Goal: Book appointment/travel/reservation

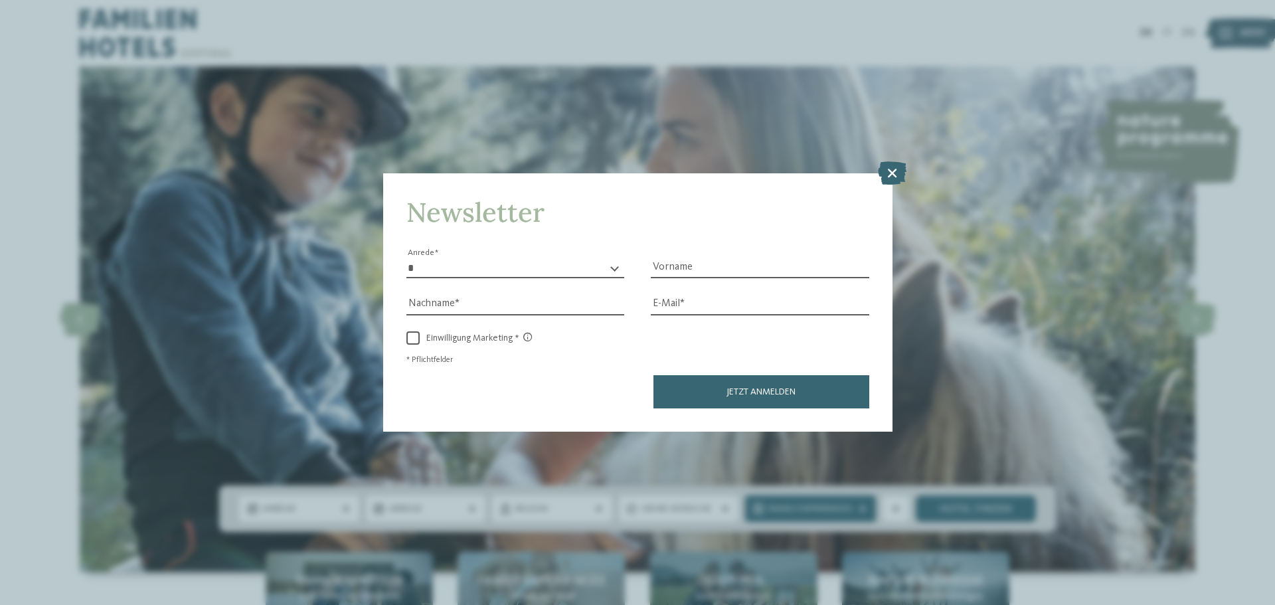
click at [894, 169] on icon at bounding box center [892, 172] width 29 height 23
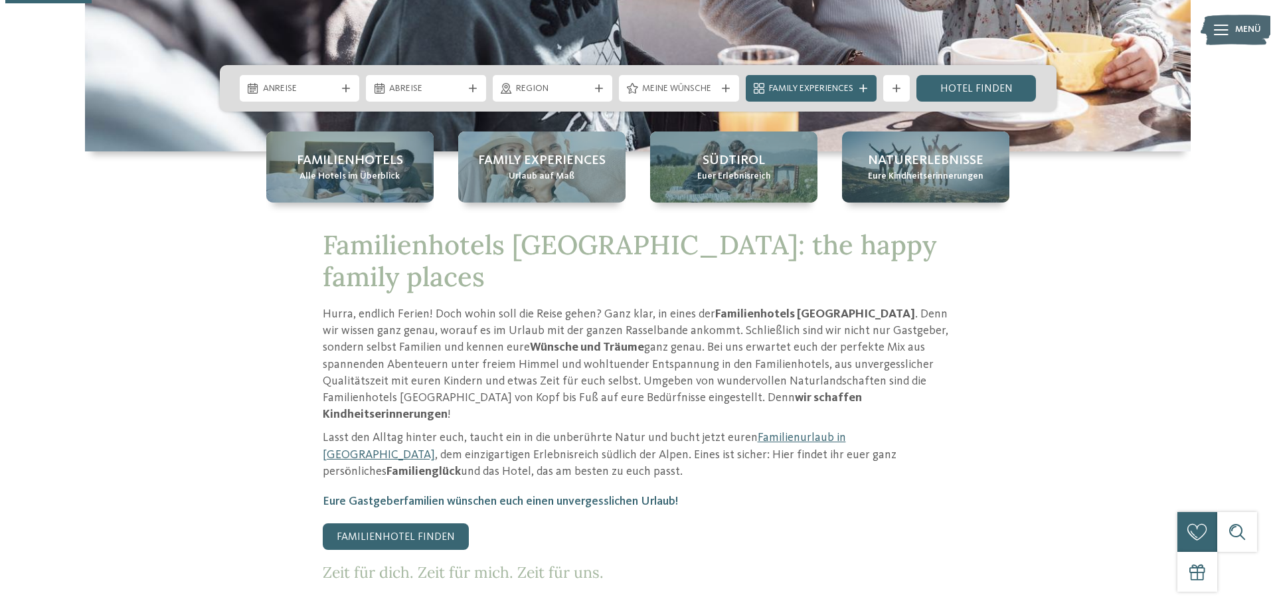
scroll to position [398, 0]
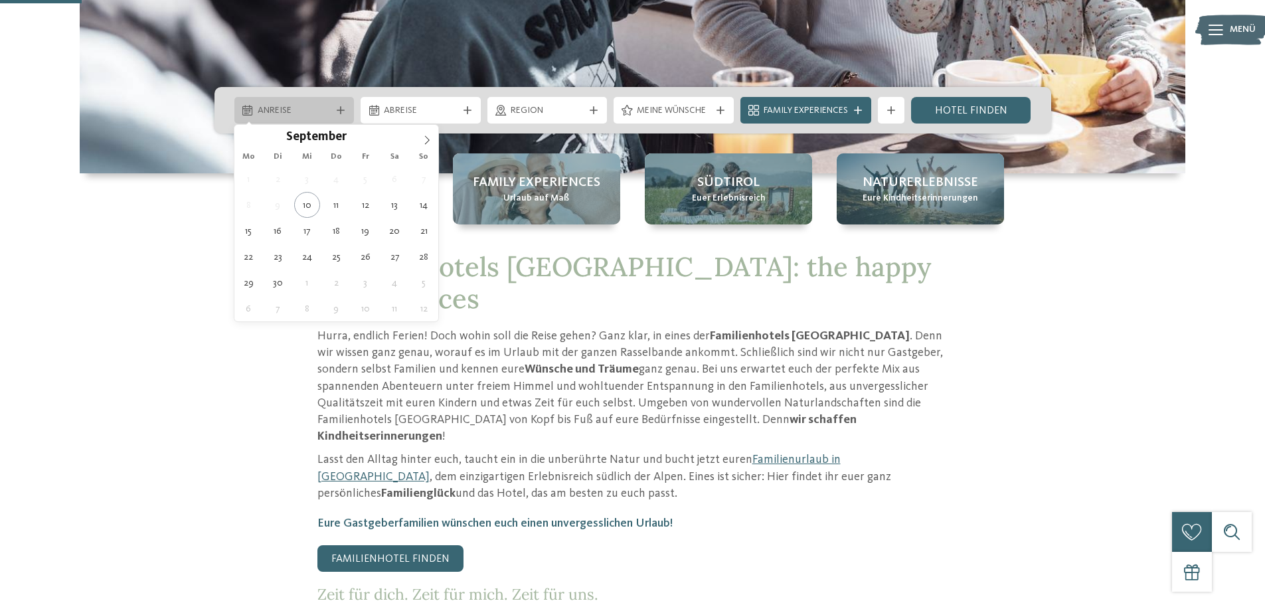
click at [332, 103] on div "Anreise" at bounding box center [294, 110] width 80 height 15
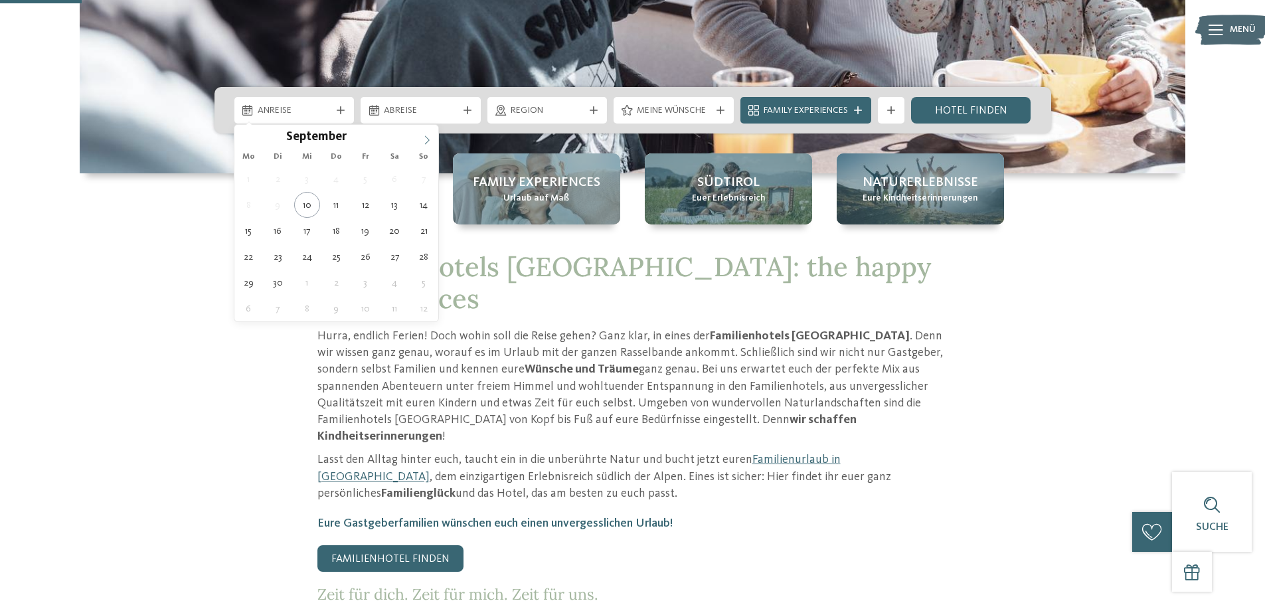
click at [429, 132] on span at bounding box center [427, 136] width 23 height 23
type div "[DATE]"
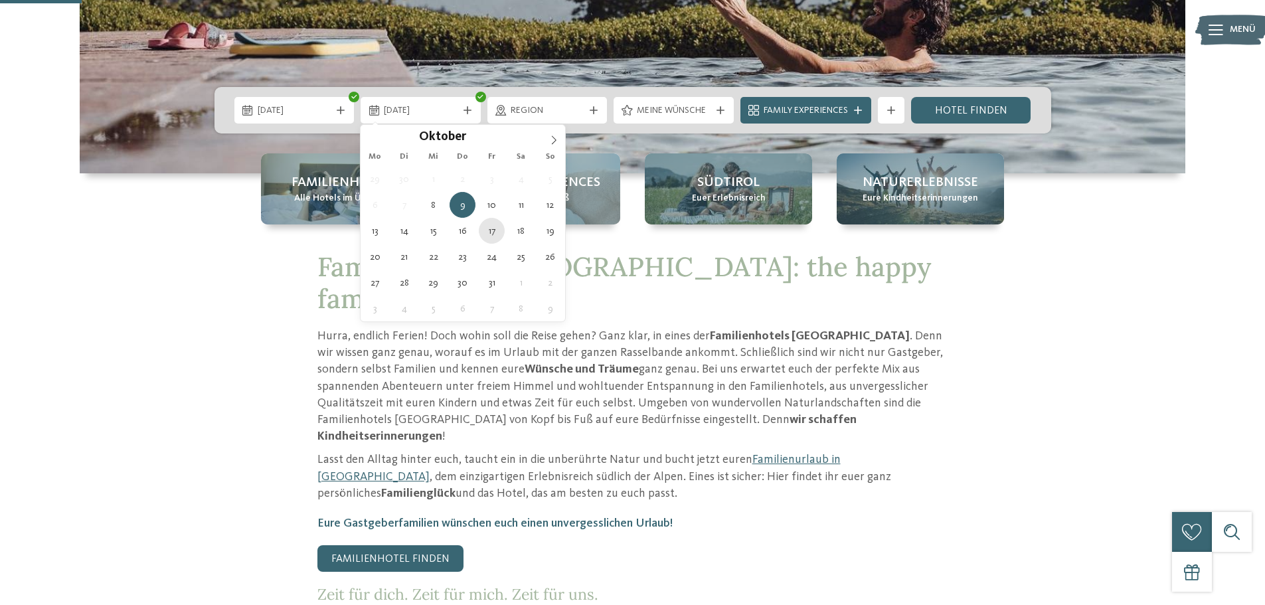
type div "[DATE]"
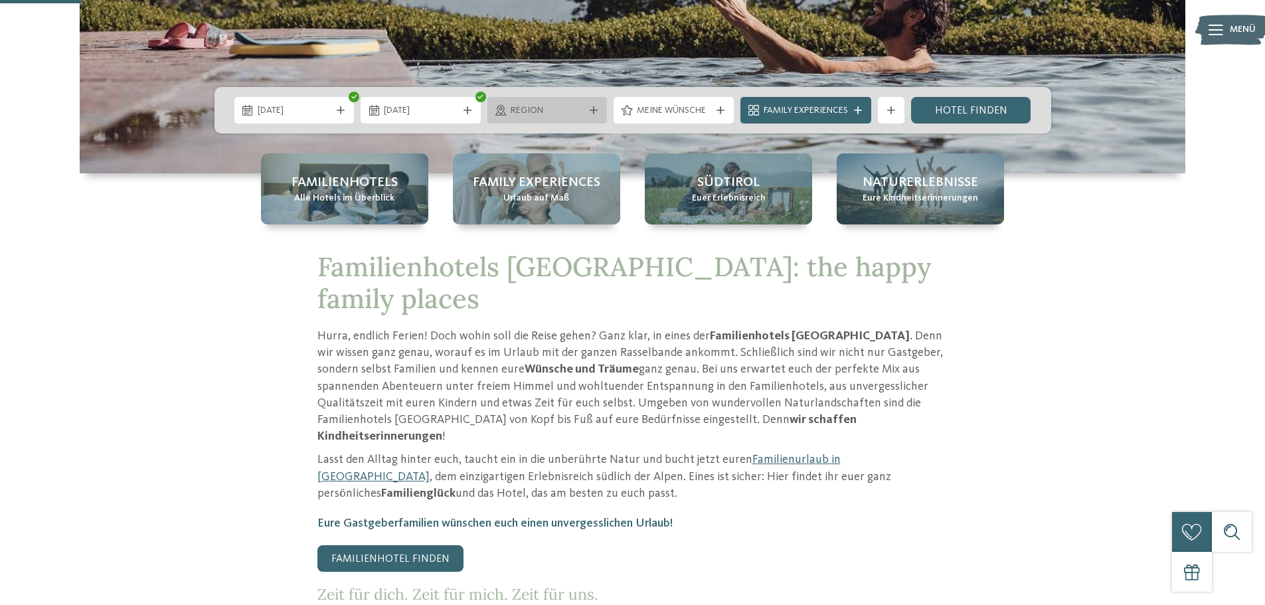
click at [576, 106] on span "Region" at bounding box center [548, 110] width 74 height 13
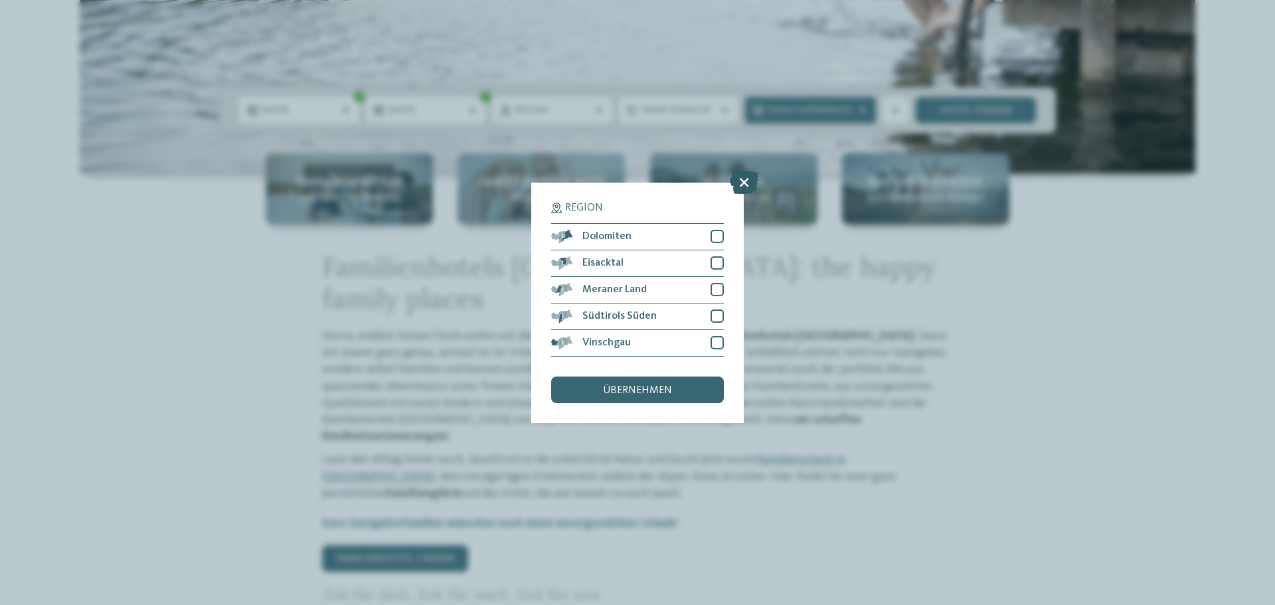
click at [744, 179] on icon at bounding box center [744, 181] width 29 height 23
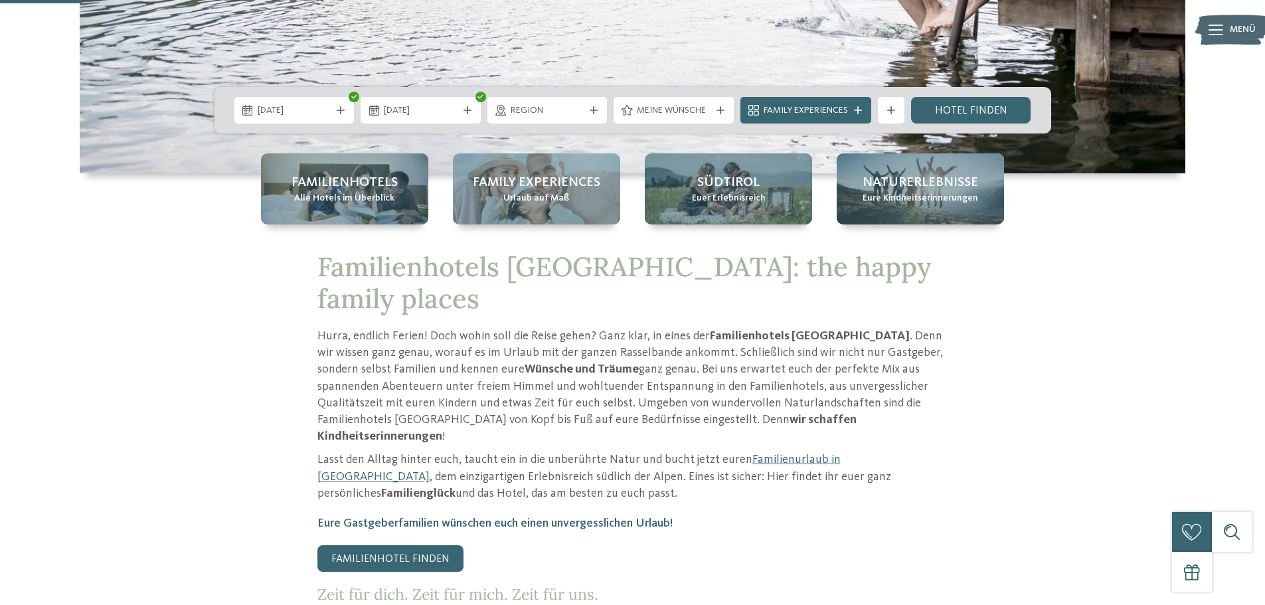
click at [681, 100] on div "Meine Wünsche" at bounding box center [674, 110] width 120 height 27
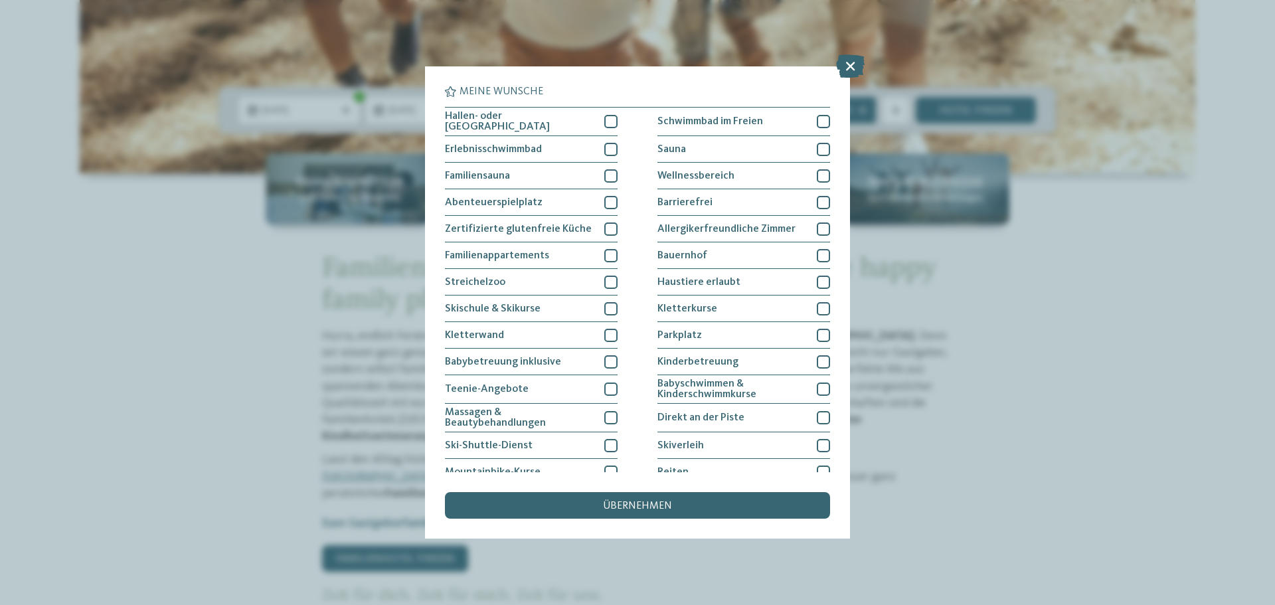
scroll to position [66, 0]
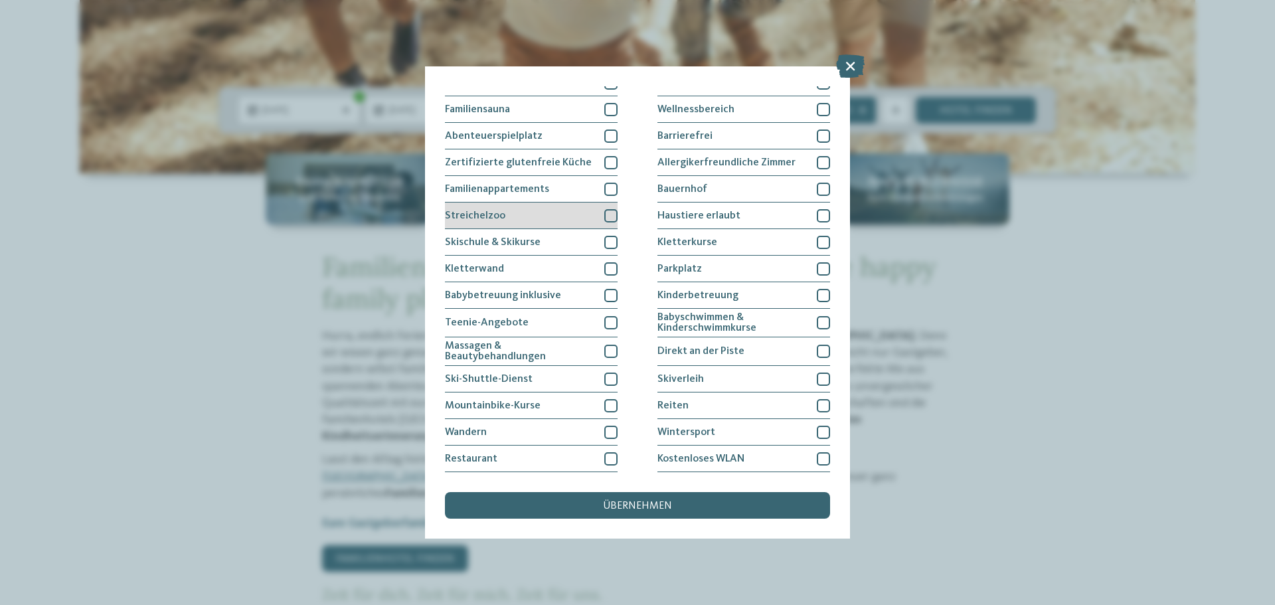
click at [608, 216] on div at bounding box center [610, 215] width 13 height 13
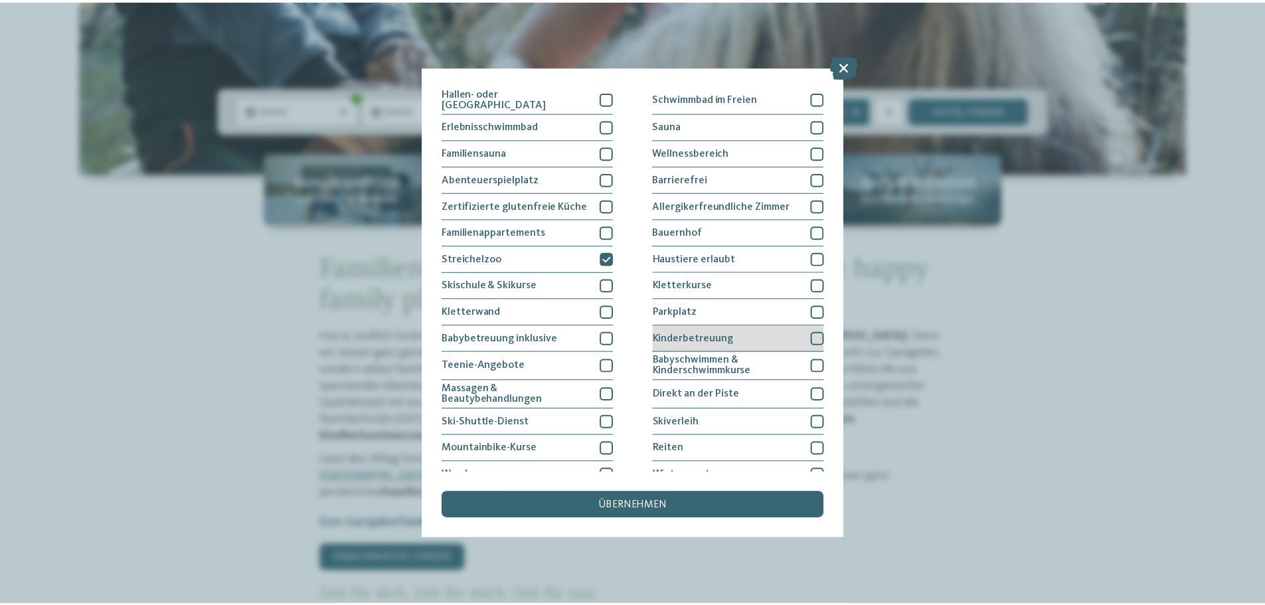
scroll to position [0, 0]
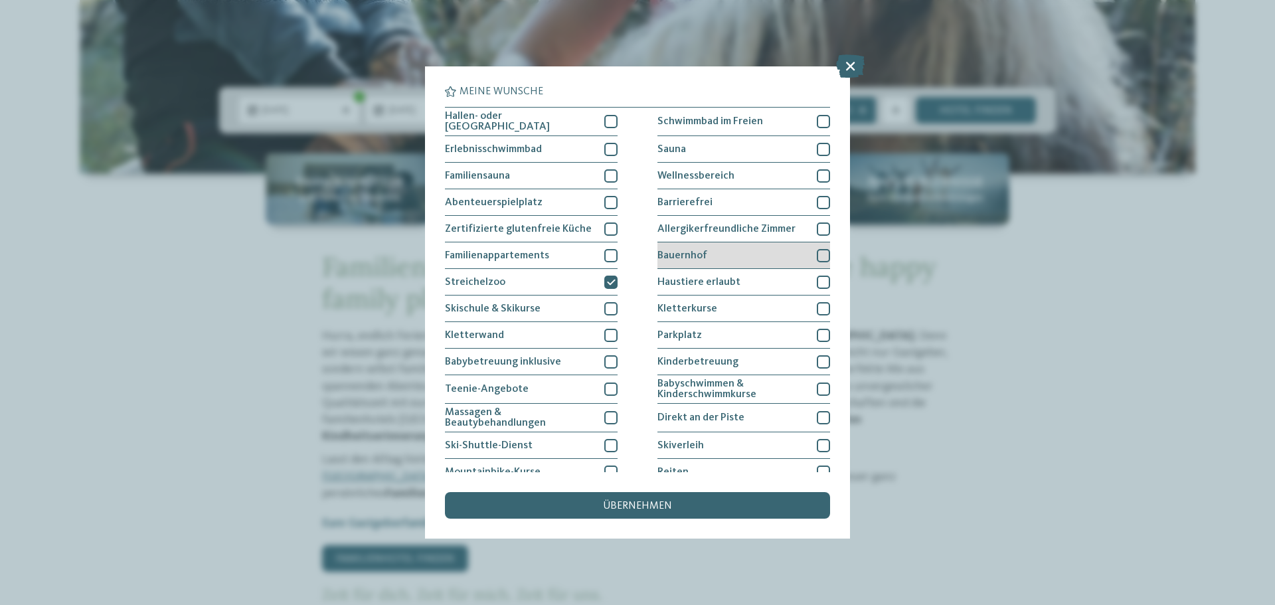
click at [817, 252] on div at bounding box center [823, 255] width 13 height 13
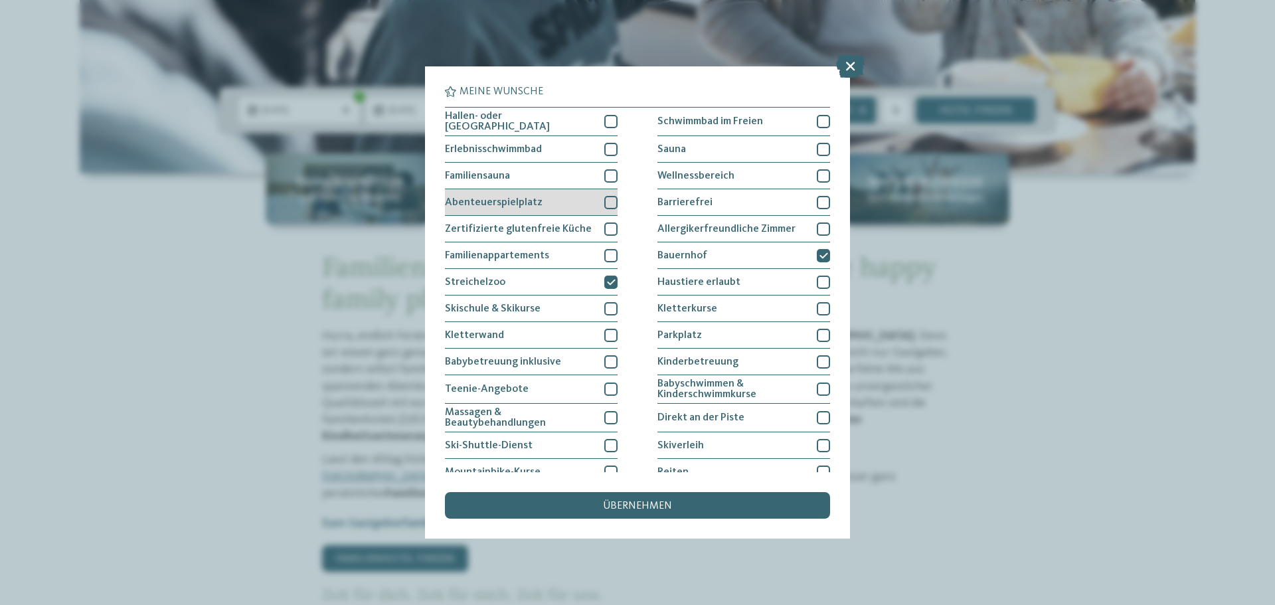
click at [605, 199] on div at bounding box center [610, 202] width 13 height 13
click at [661, 502] on span "übernehmen" at bounding box center [637, 506] width 69 height 11
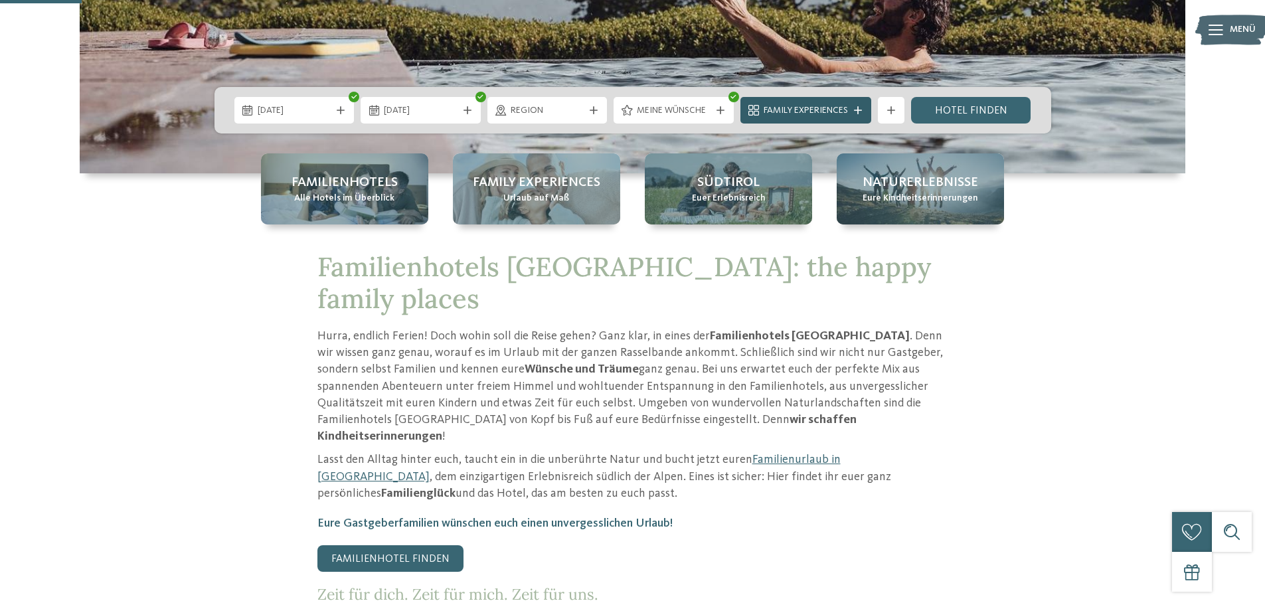
click at [811, 112] on span "Family Experiences" at bounding box center [806, 110] width 84 height 13
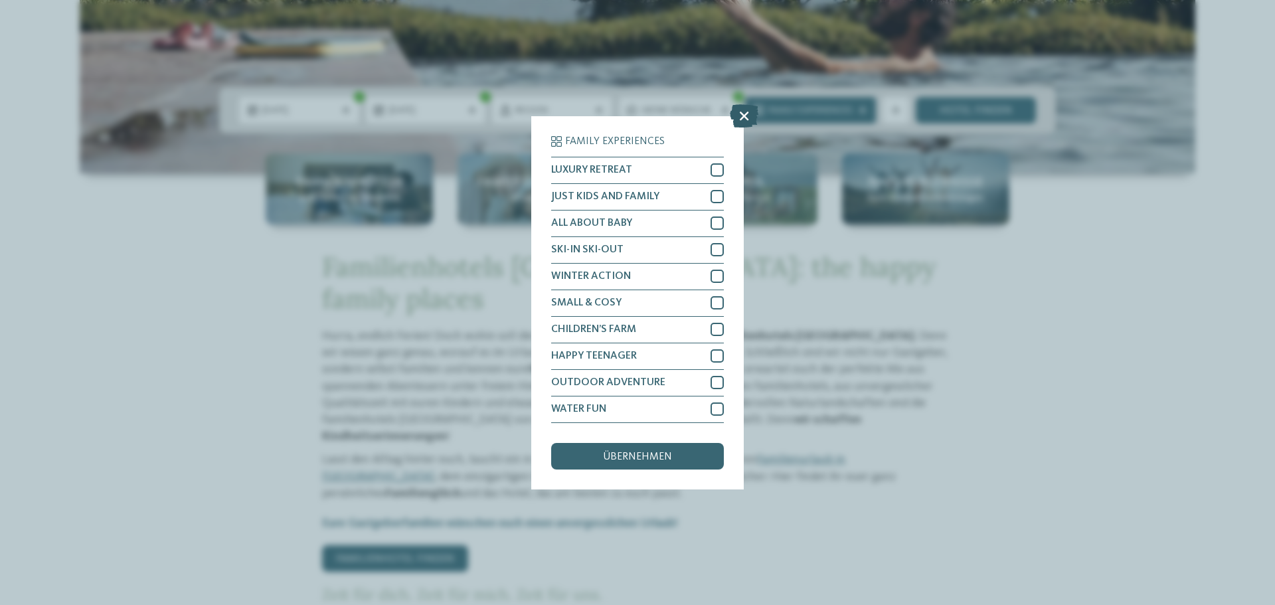
click at [745, 112] on icon at bounding box center [744, 115] width 29 height 23
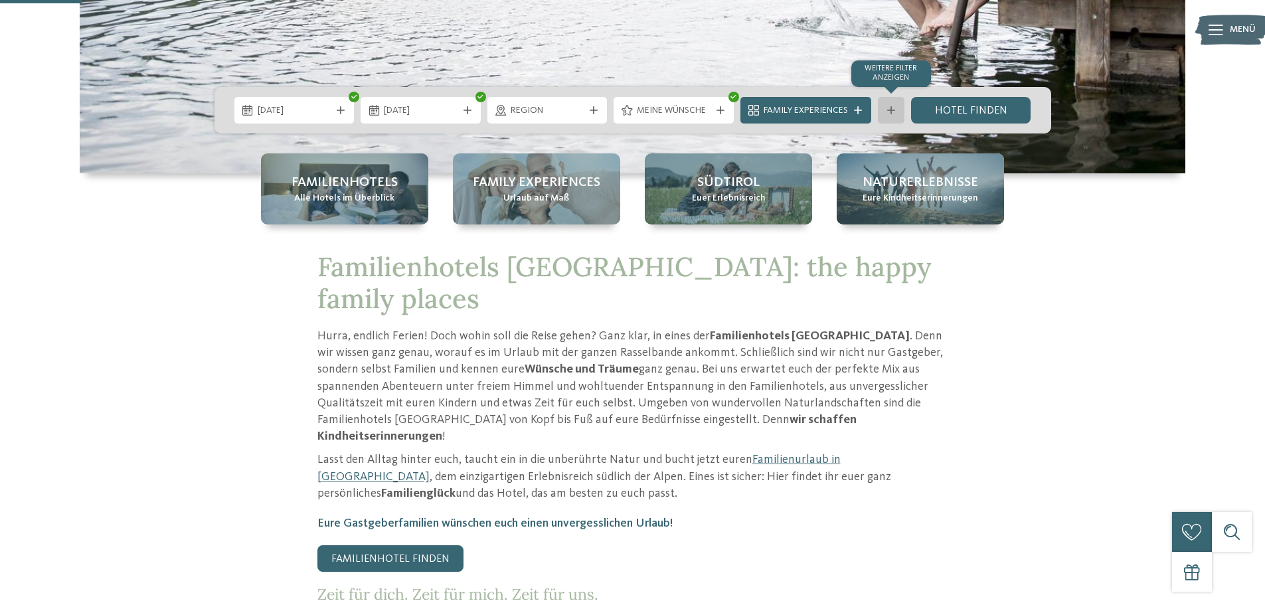
click at [890, 102] on div "Weitere Filter anzeigen" at bounding box center [891, 110] width 27 height 27
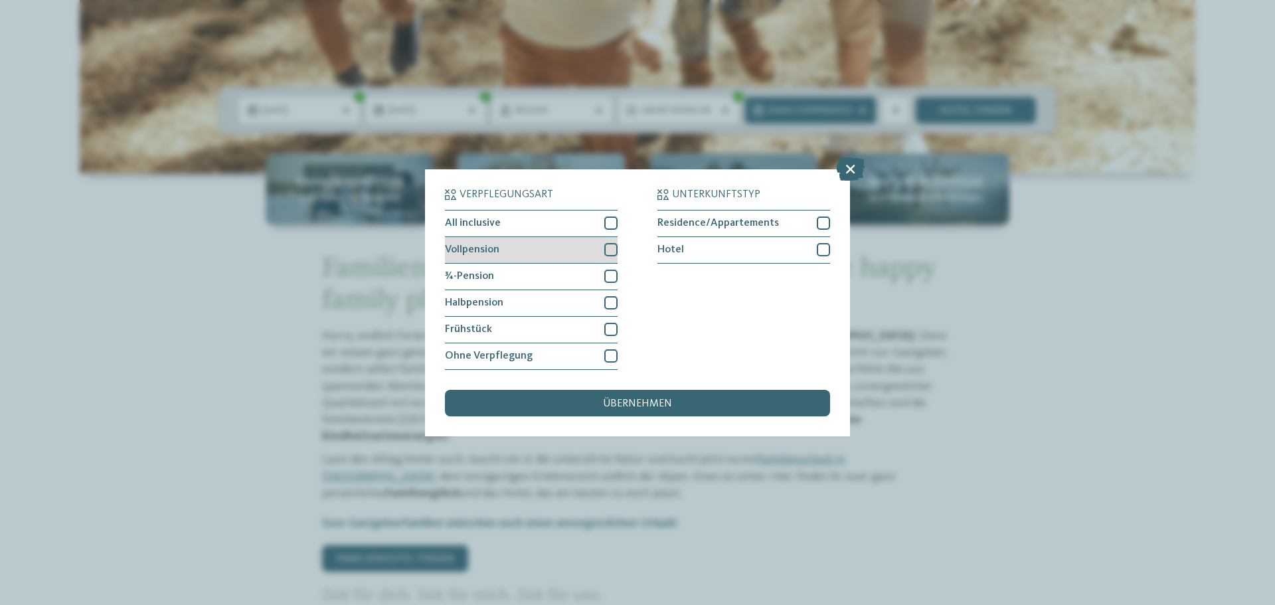
drag, startPoint x: 607, startPoint y: 251, endPoint x: 609, endPoint y: 243, distance: 8.2
click at [607, 250] on div at bounding box center [610, 249] width 13 height 13
click at [610, 226] on div at bounding box center [610, 222] width 13 height 13
click at [609, 277] on div at bounding box center [610, 276] width 13 height 13
click at [663, 406] on span "übernehmen" at bounding box center [637, 403] width 69 height 11
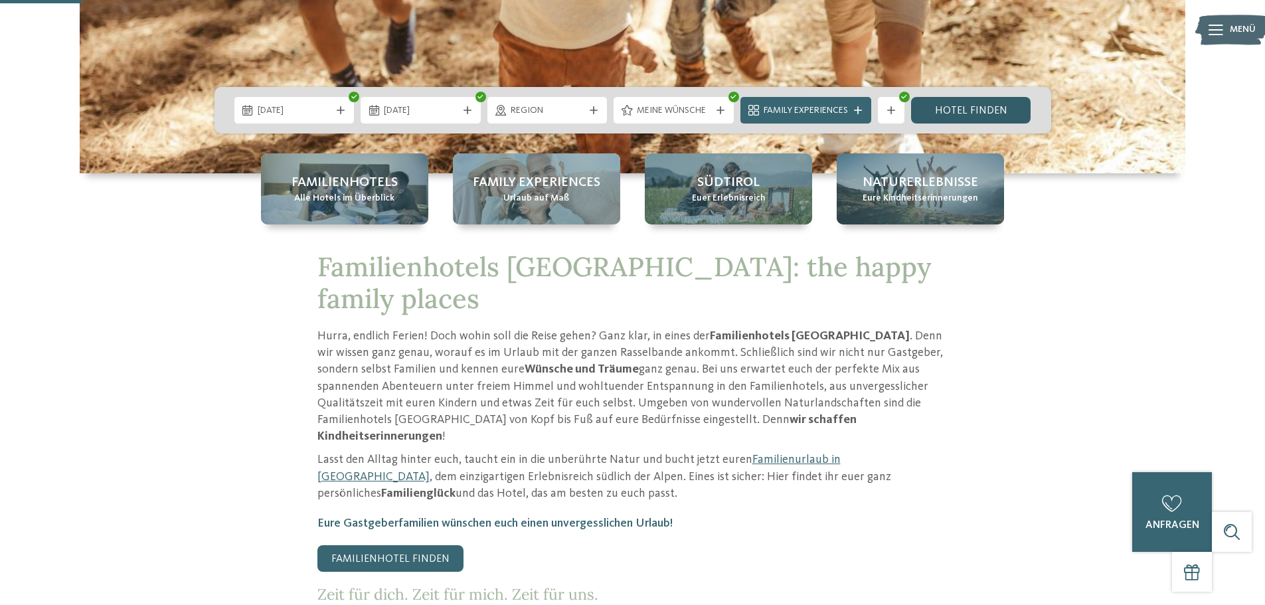
click at [977, 111] on link "Hotel finden" at bounding box center [971, 110] width 120 height 27
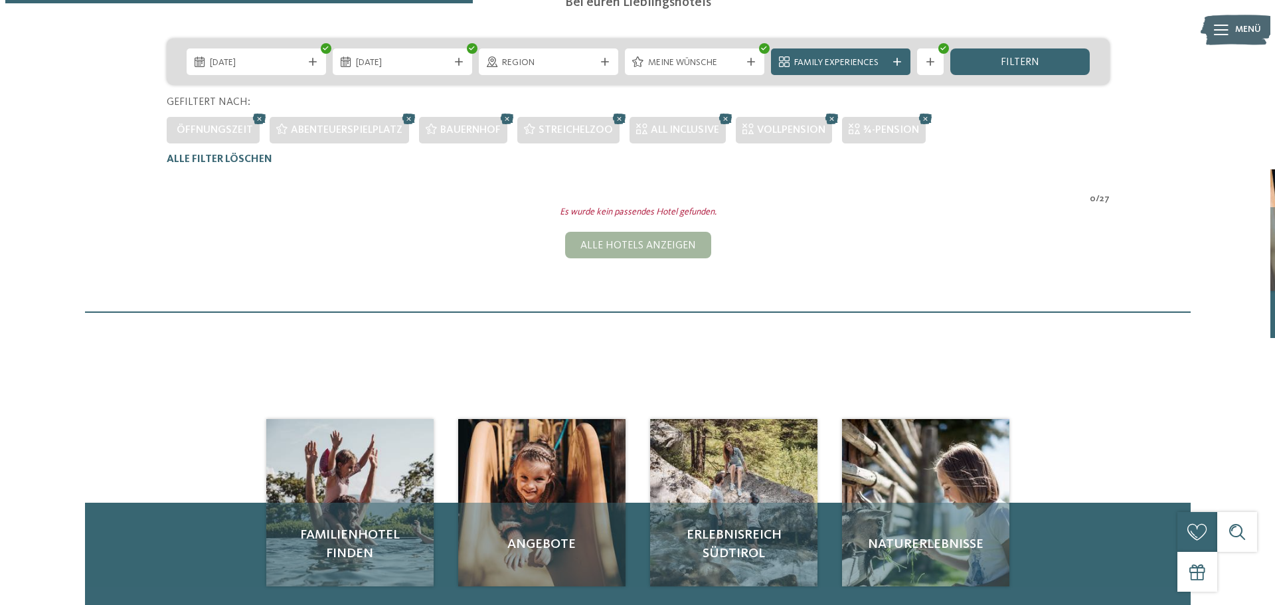
scroll to position [236, 0]
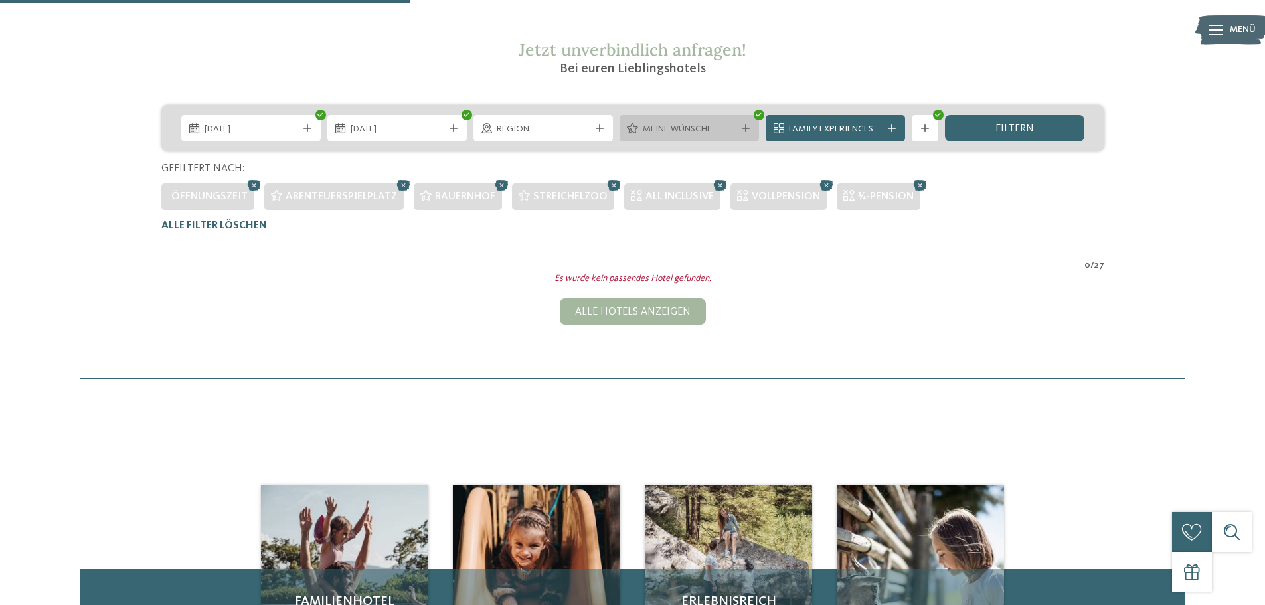
click at [702, 127] on span "Meine Wünsche" at bounding box center [689, 129] width 93 height 13
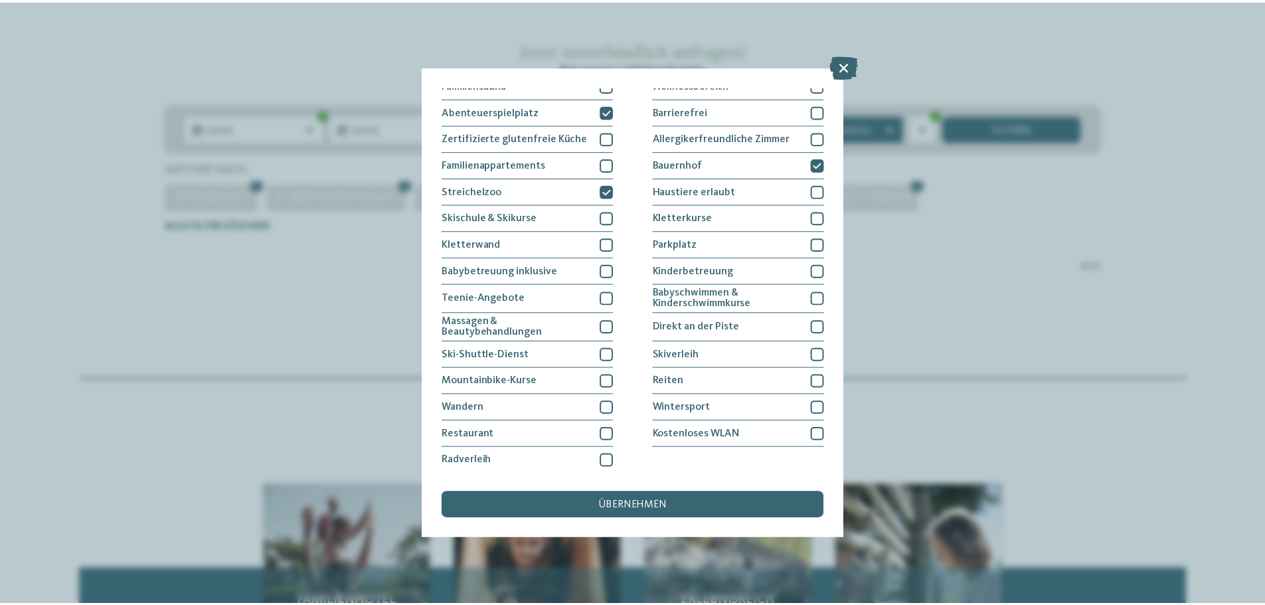
scroll to position [0, 0]
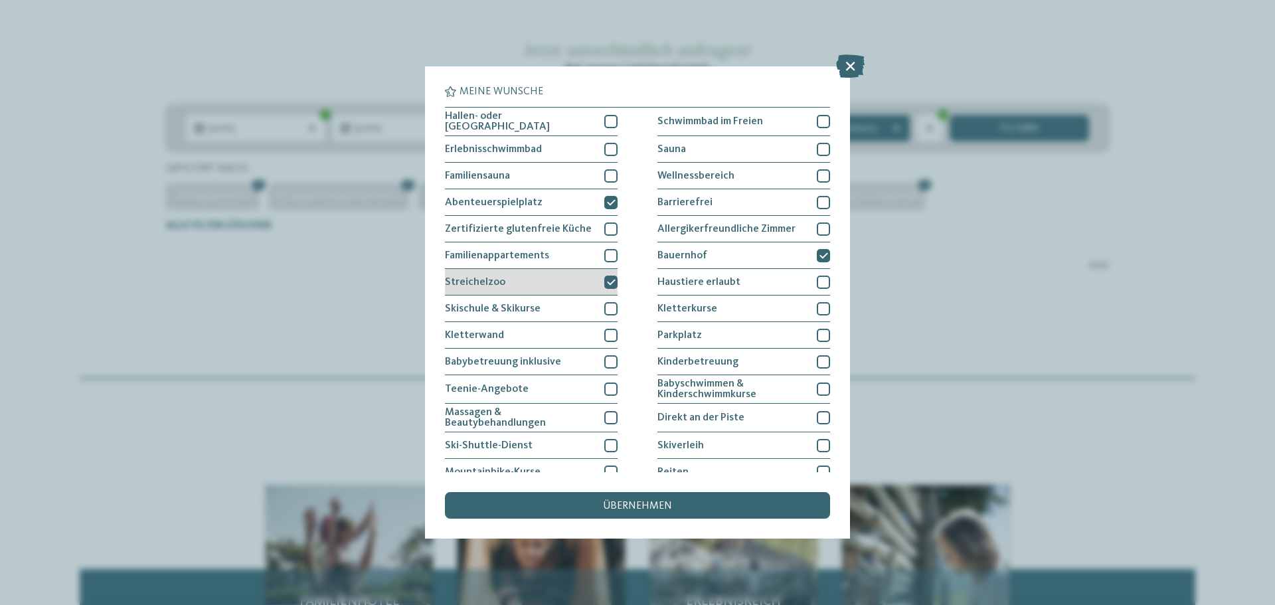
click at [606, 284] on div at bounding box center [610, 282] width 13 height 13
drag, startPoint x: 602, startPoint y: 201, endPoint x: 647, endPoint y: 203, distance: 45.2
click at [604, 201] on div at bounding box center [610, 202] width 13 height 13
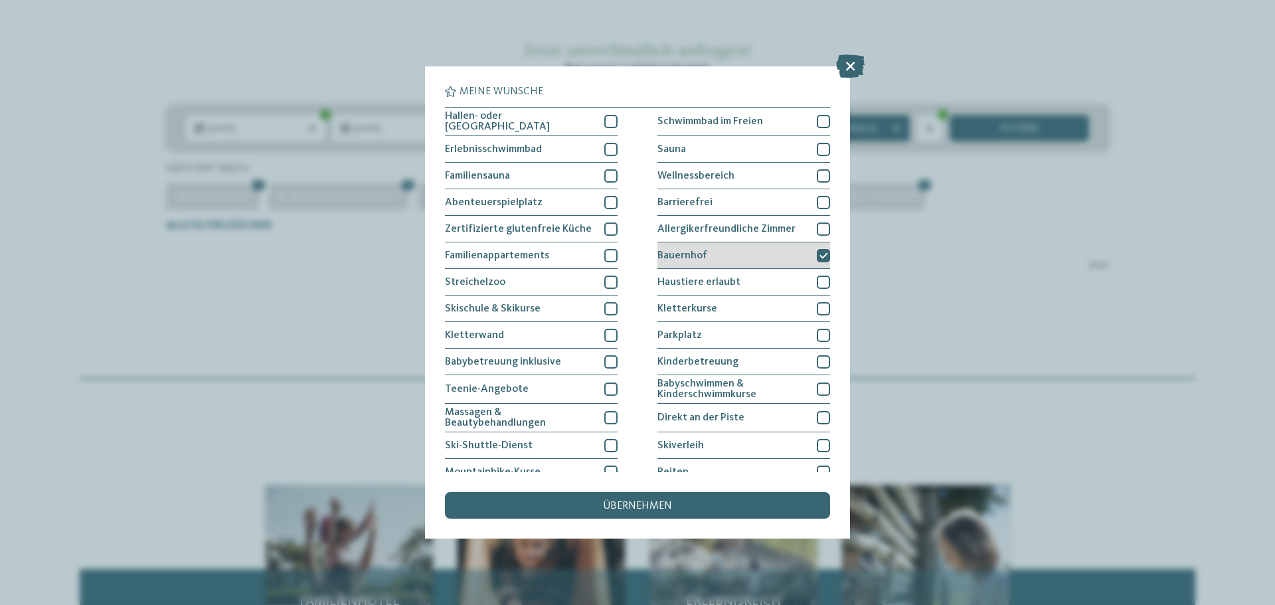
drag, startPoint x: 814, startPoint y: 250, endPoint x: 808, endPoint y: 255, distance: 7.6
click at [819, 252] on icon at bounding box center [823, 256] width 9 height 8
click at [669, 501] on span "übernehmen" at bounding box center [637, 506] width 69 height 11
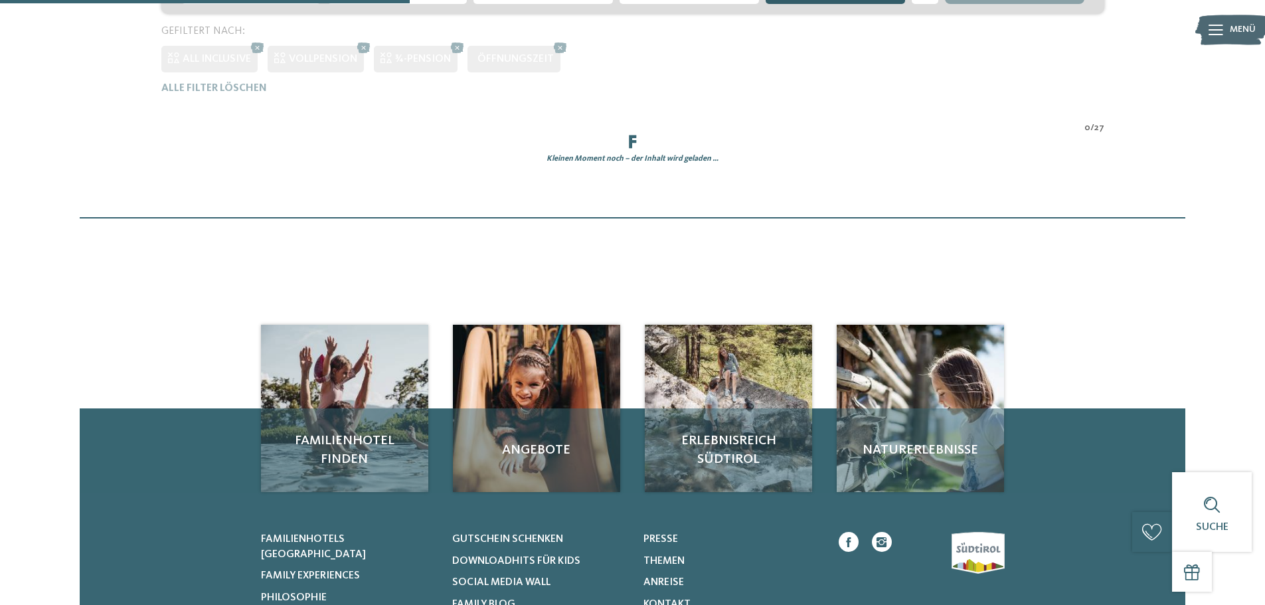
click at [817, 130] on div "0 / 27" at bounding box center [632, 128] width 943 height 13
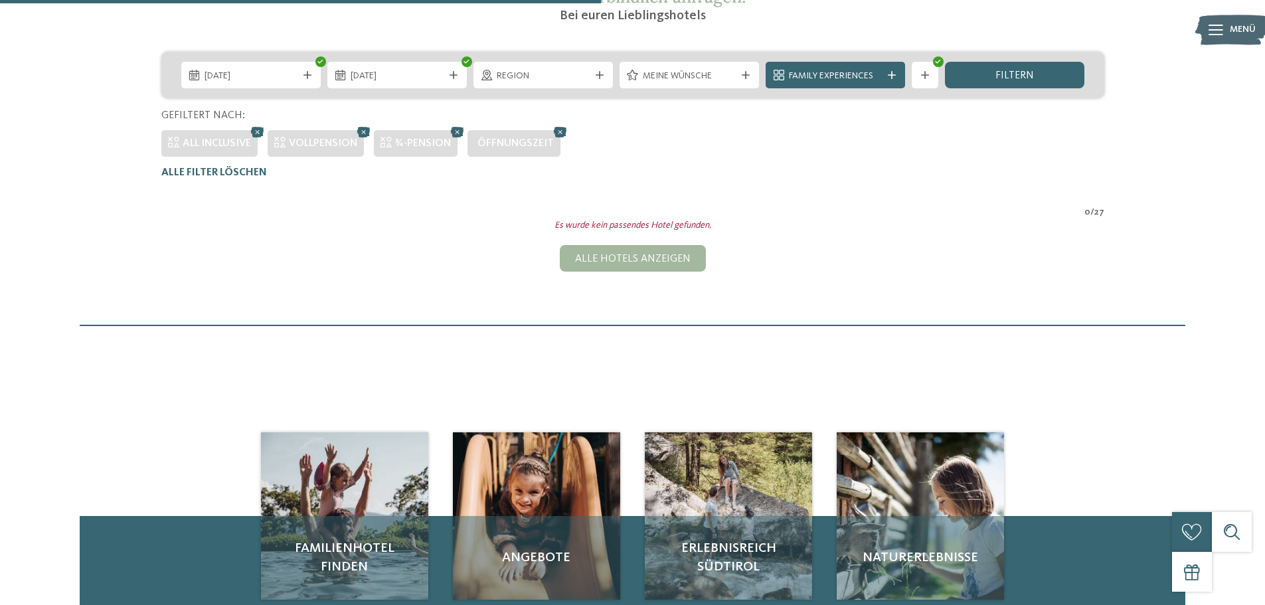
scroll to position [175, 0]
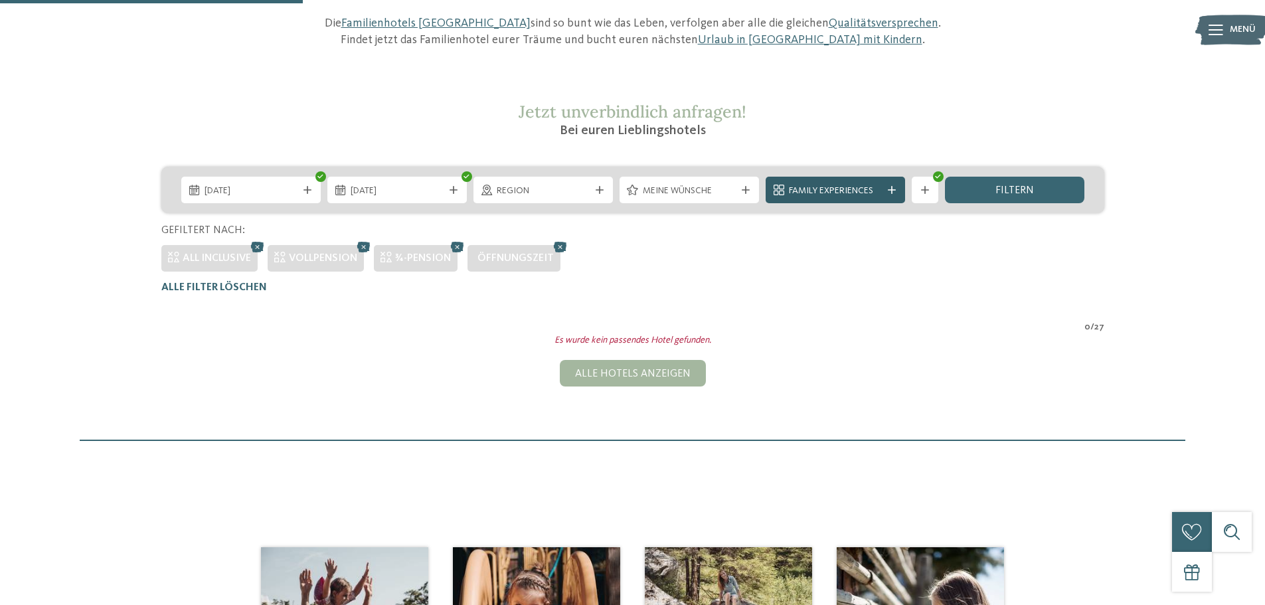
click at [853, 186] on span "Family Experiences" at bounding box center [835, 191] width 93 height 13
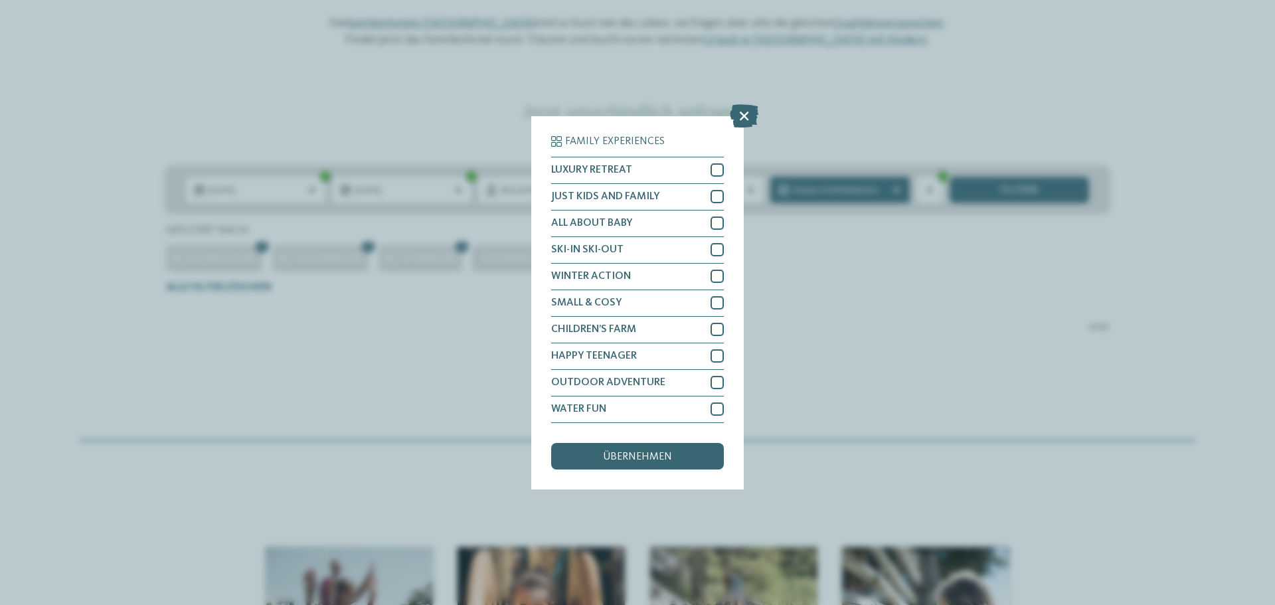
click at [740, 102] on div "Family Experiences LUXURY RETREAT JUST KIDS AND FAMILY" at bounding box center [637, 302] width 1275 height 605
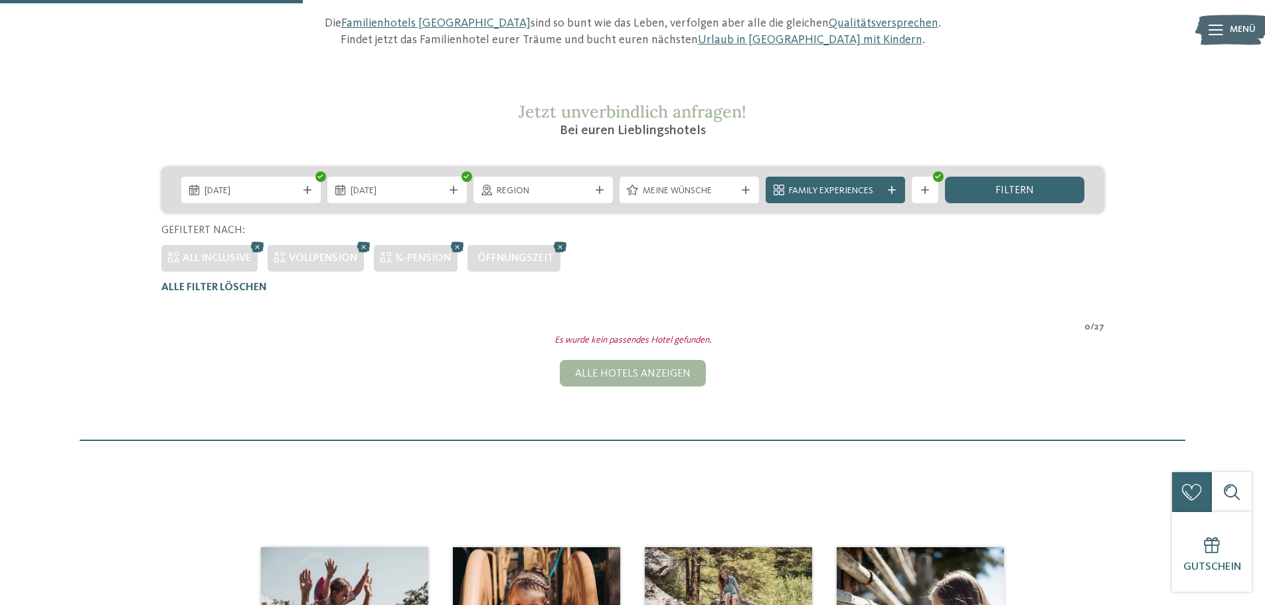
click at [918, 187] on div at bounding box center [924, 190] width 13 height 8
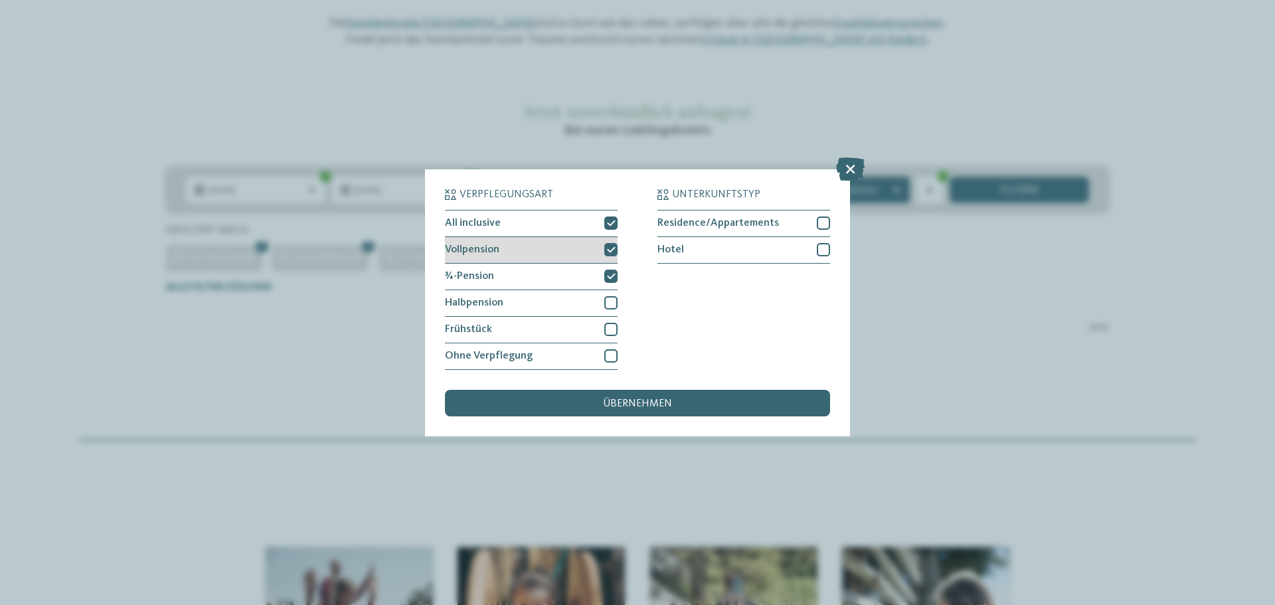
drag, startPoint x: 608, startPoint y: 274, endPoint x: 617, endPoint y: 242, distance: 32.6
click at [610, 267] on div "¾-Pension" at bounding box center [531, 277] width 173 height 27
click at [617, 239] on div "Vollpension" at bounding box center [531, 250] width 173 height 27
click at [608, 218] on div at bounding box center [610, 222] width 13 height 13
click at [642, 406] on span "übernehmen" at bounding box center [637, 403] width 69 height 11
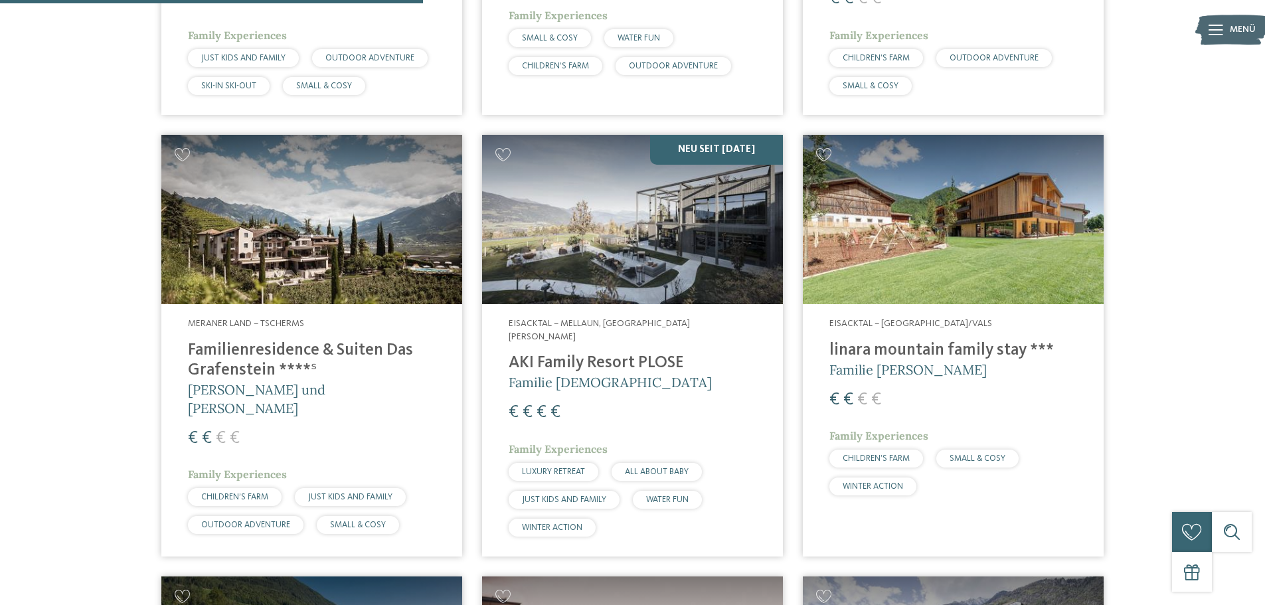
scroll to position [1299, 0]
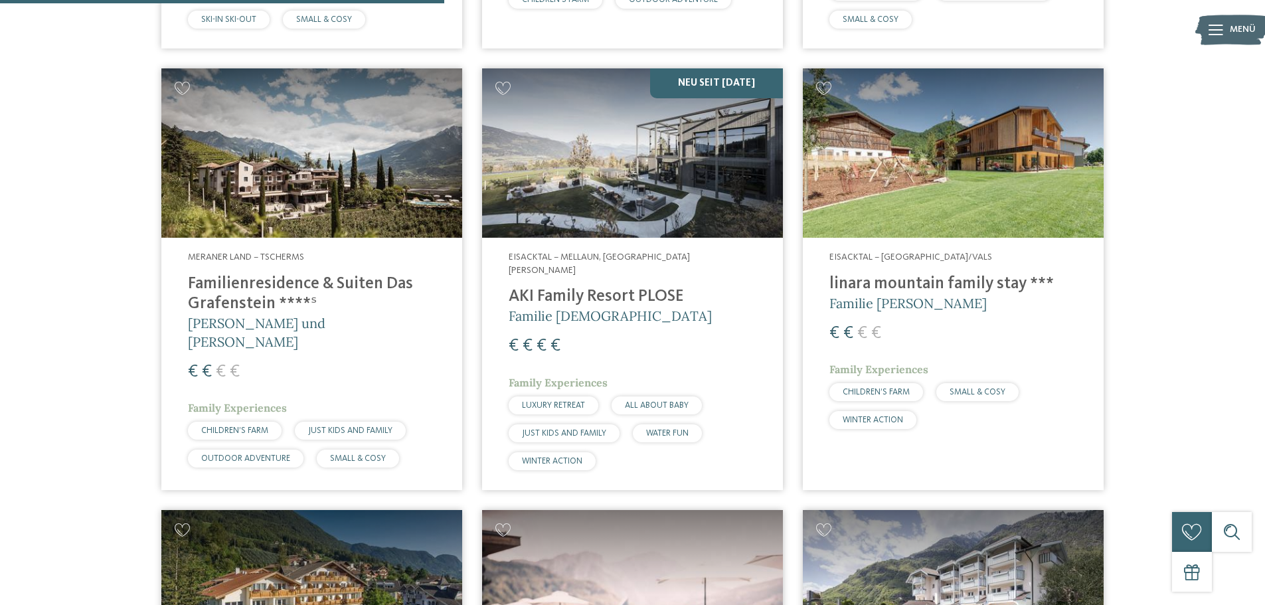
click at [311, 176] on img at bounding box center [311, 152] width 301 height 169
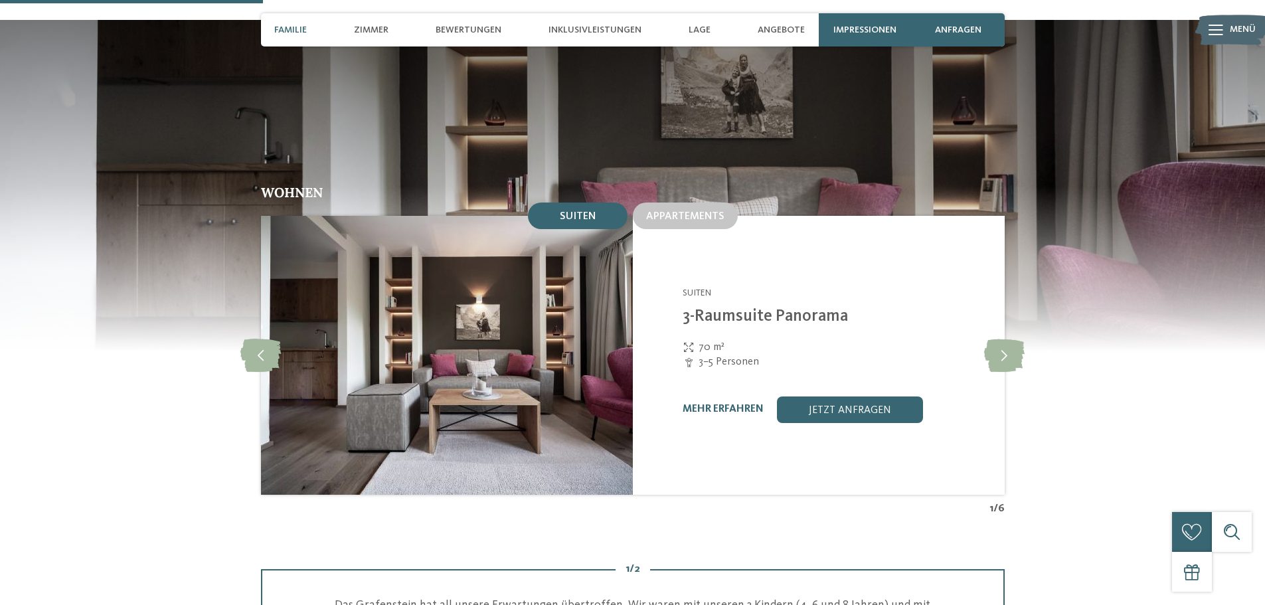
scroll to position [1262, 0]
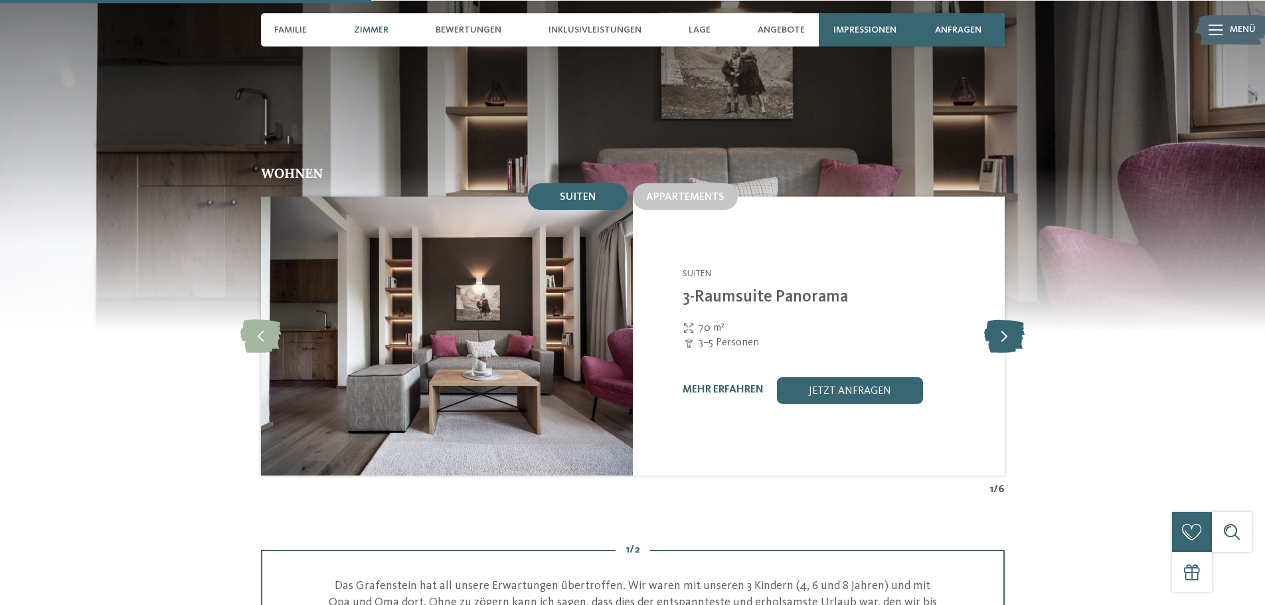
click at [1003, 319] on icon at bounding box center [1004, 335] width 41 height 33
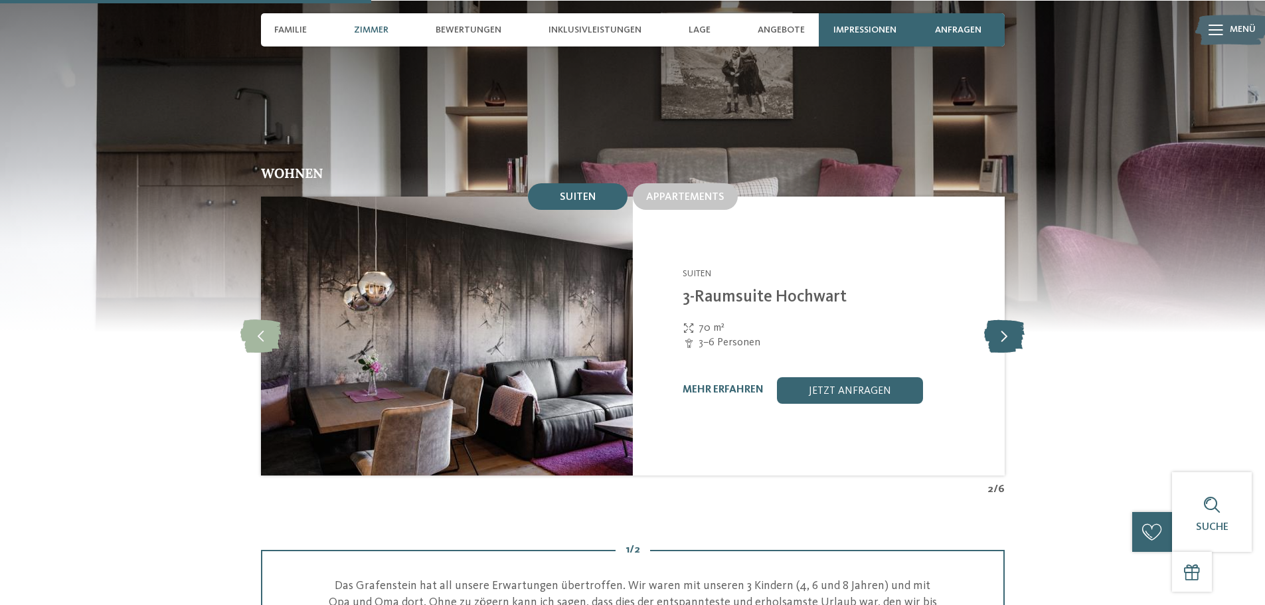
click at [1003, 319] on icon at bounding box center [1004, 335] width 41 height 33
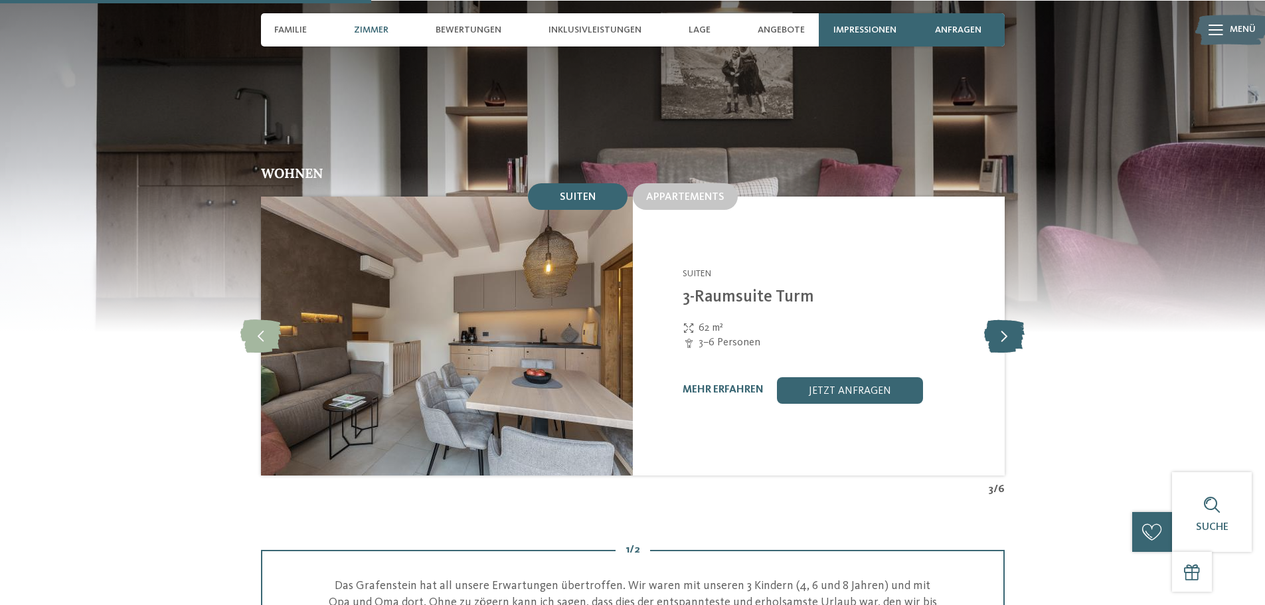
click at [1009, 319] on icon at bounding box center [1004, 335] width 41 height 33
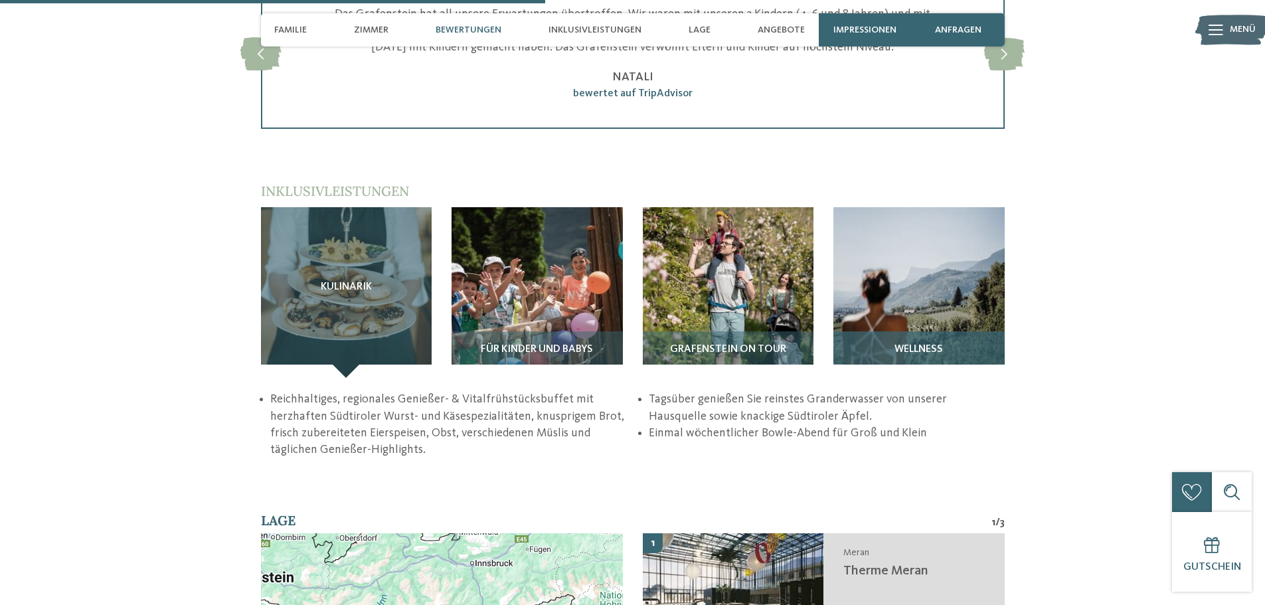
scroll to position [1793, 0]
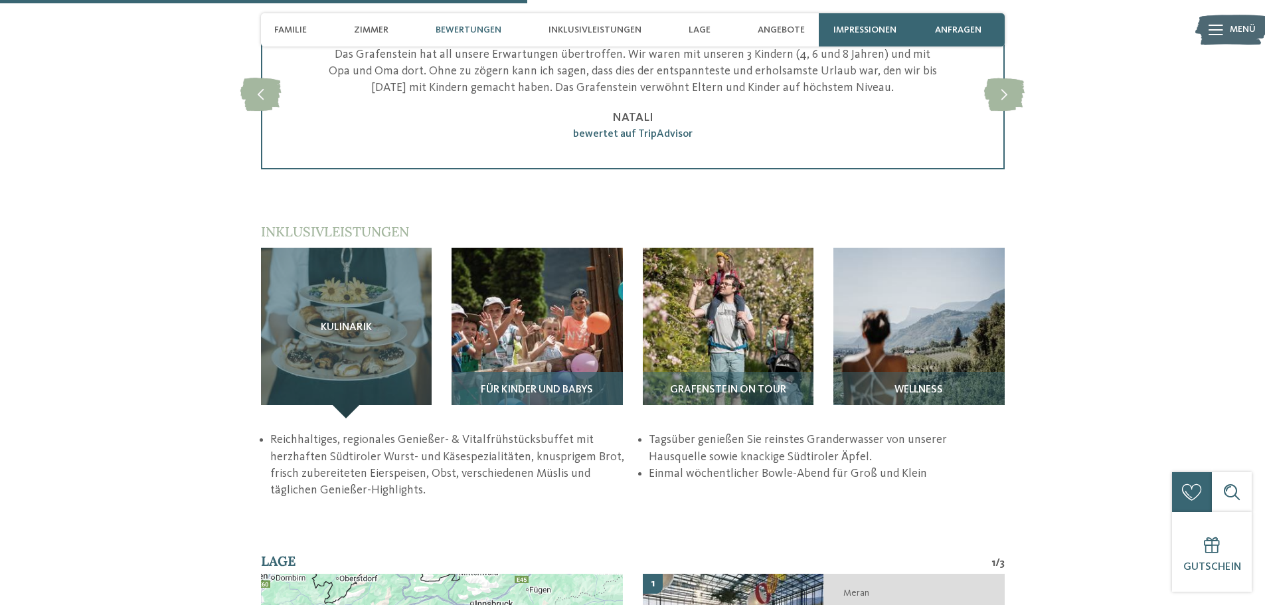
click at [562, 300] on img at bounding box center [537, 333] width 171 height 171
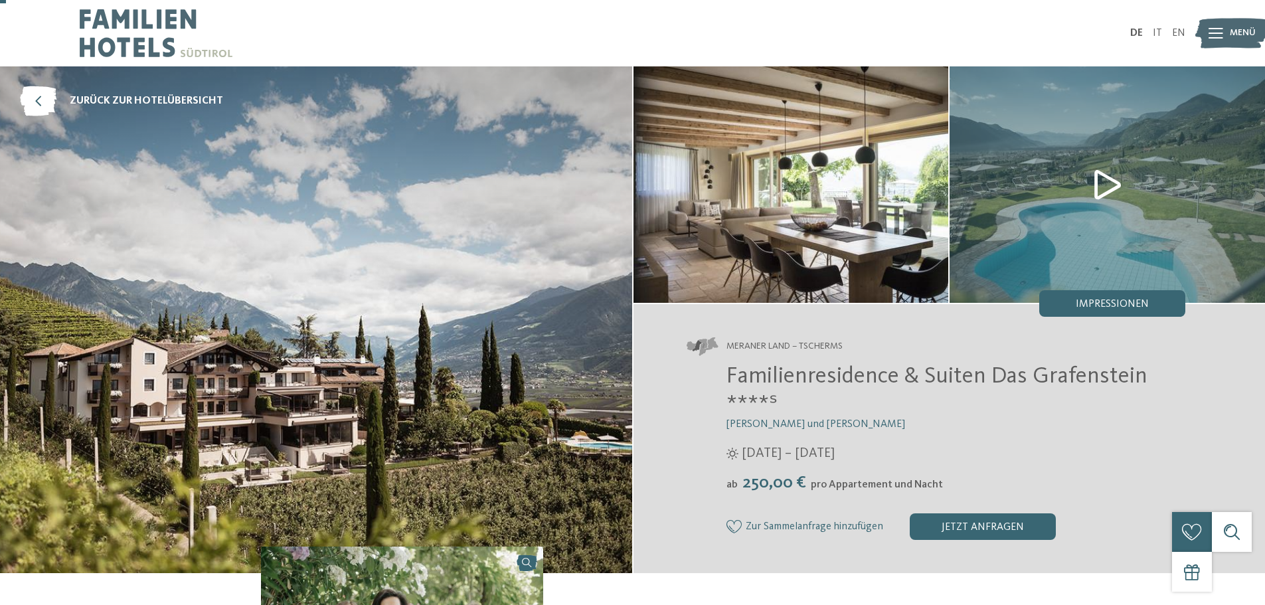
scroll to position [199, 0]
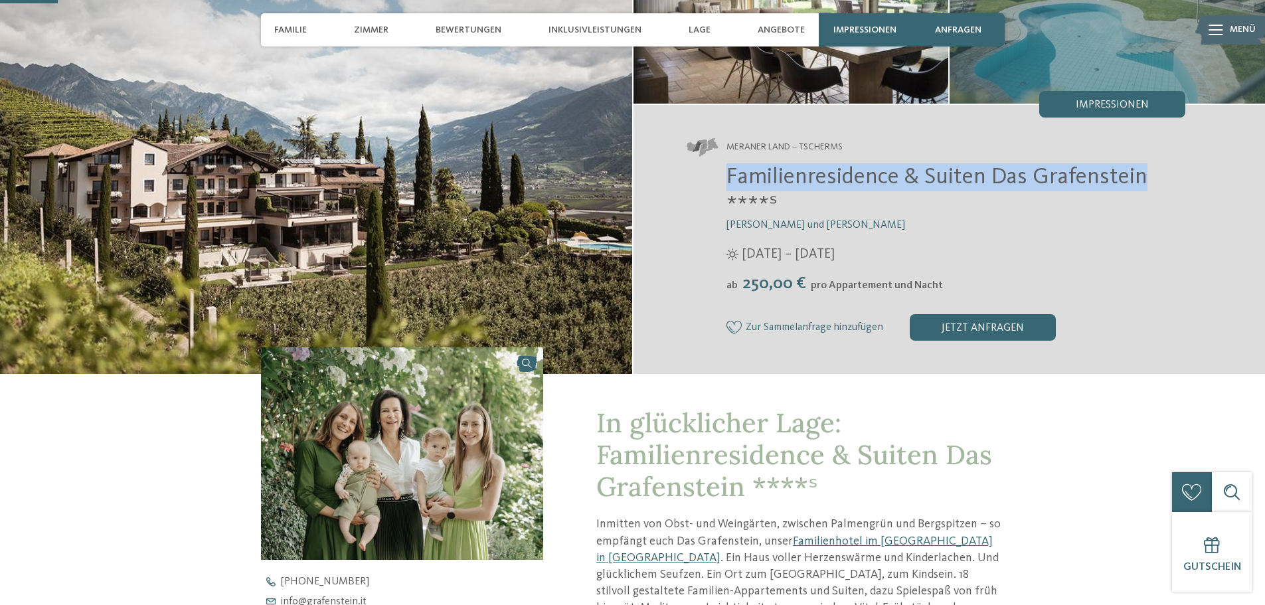
drag, startPoint x: 734, startPoint y: 173, endPoint x: 1145, endPoint y: 174, distance: 411.1
click at [1145, 174] on div "Familienresidence & Suiten Das Grafenstein ****ˢ Alexandra, Charlotte und Isabe…" at bounding box center [936, 251] width 499 height 177
copy span "Familienresidence & Suiten Das Grafenstein"
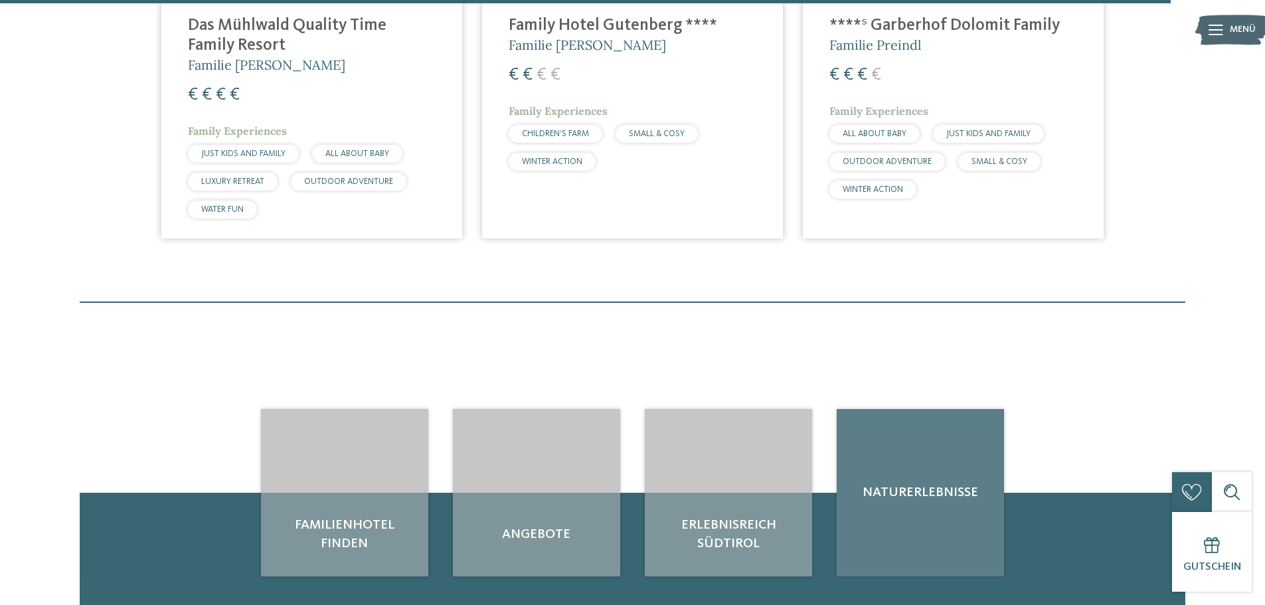
scroll to position [4184, 0]
